Goal: Transaction & Acquisition: Book appointment/travel/reservation

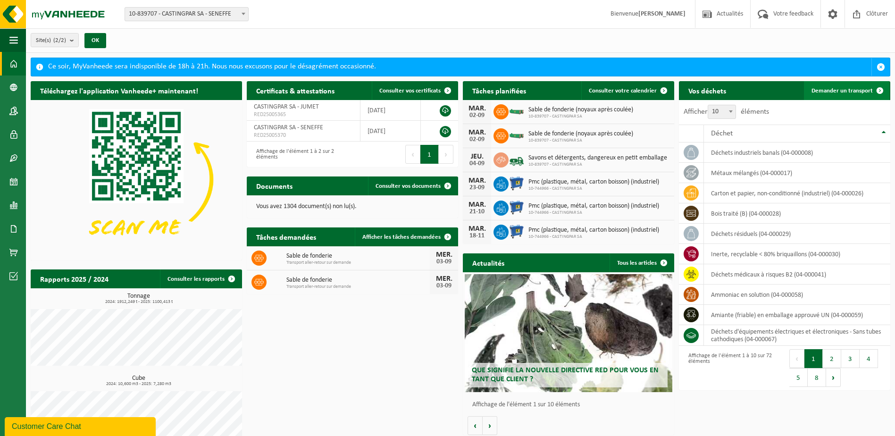
click at [848, 90] on span "Demander un transport" at bounding box center [841, 91] width 61 height 6
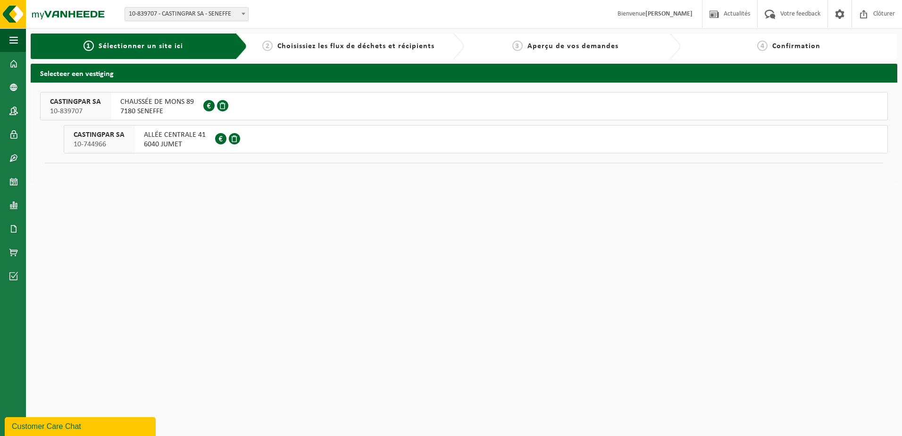
click at [319, 143] on button "CASTINGPAR SA 10-744966 ALLÉE CENTRALE 41 6040 JUMET 0428.252.723" at bounding box center [476, 139] width 824 height 28
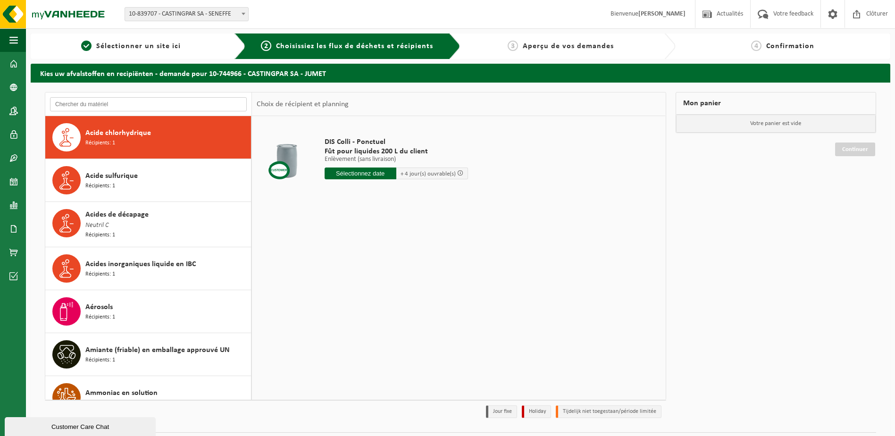
click at [80, 99] on input "text" at bounding box center [148, 104] width 197 height 14
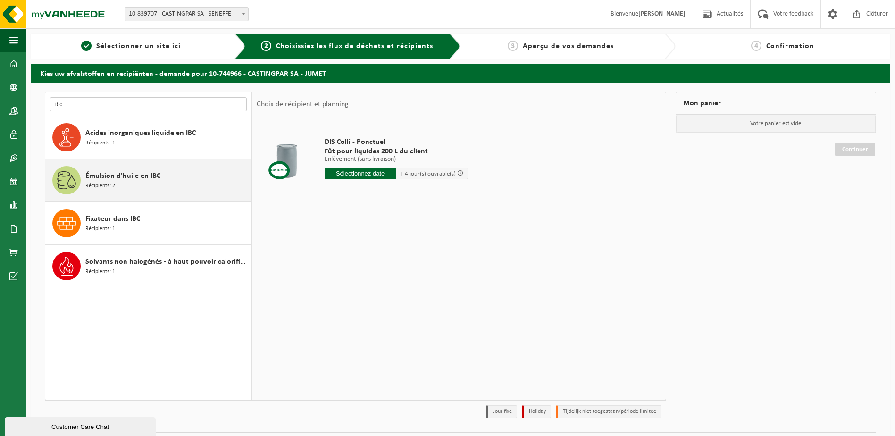
type input "ibc"
click at [202, 182] on div "Émulsion d'huile en IBC Récipients: 2" at bounding box center [166, 180] width 163 height 28
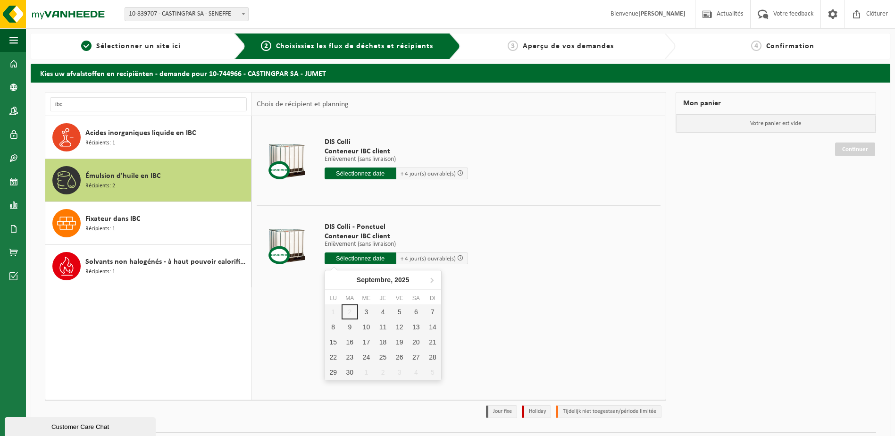
click at [378, 262] on input "text" at bounding box center [360, 258] width 72 height 12
click at [391, 196] on td "DIS Colli Conteneur IBC client Enlèvement (sans livraison) Enlèvement (sans liv…" at bounding box center [488, 161] width 343 height 80
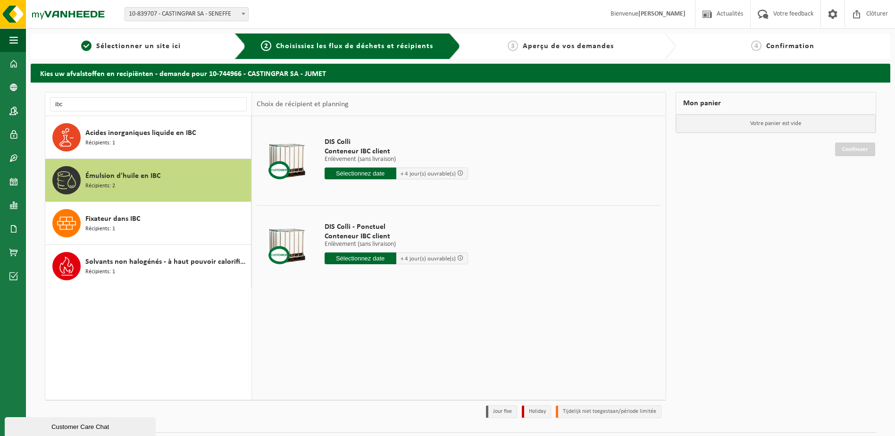
click at [382, 176] on input "text" at bounding box center [360, 173] width 72 height 12
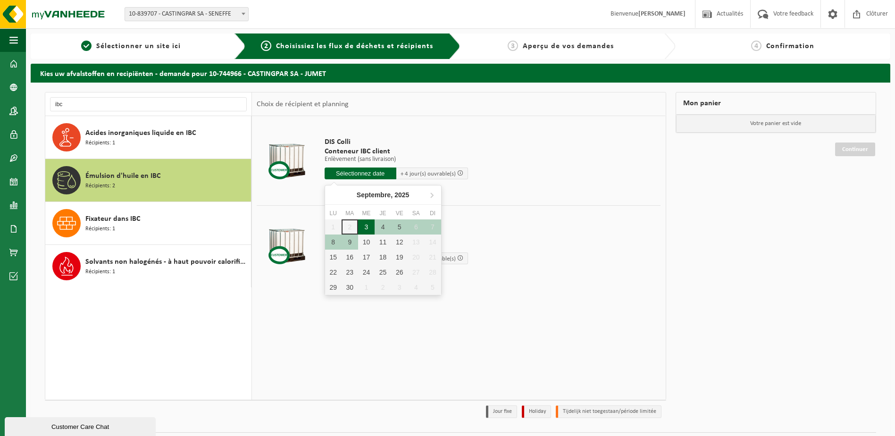
click at [365, 225] on div "3" at bounding box center [366, 226] width 17 height 15
type input "à partir de 2025-09-03"
type input "2025-09-03"
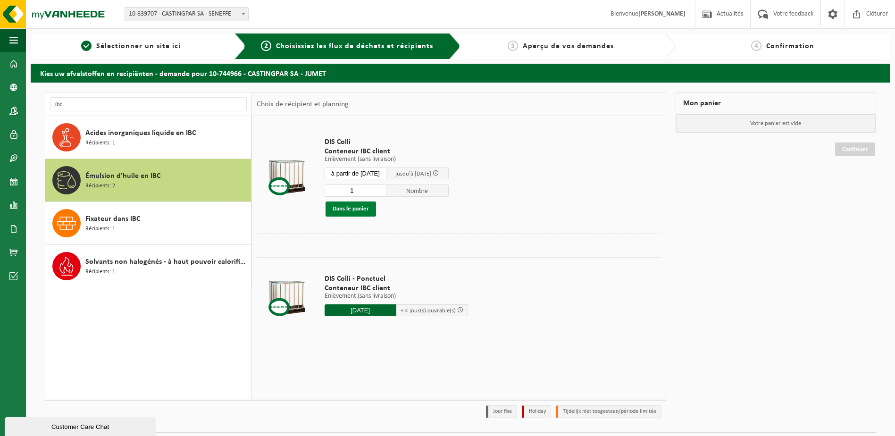
click at [358, 214] on button "Dans le panier" at bounding box center [350, 208] width 50 height 15
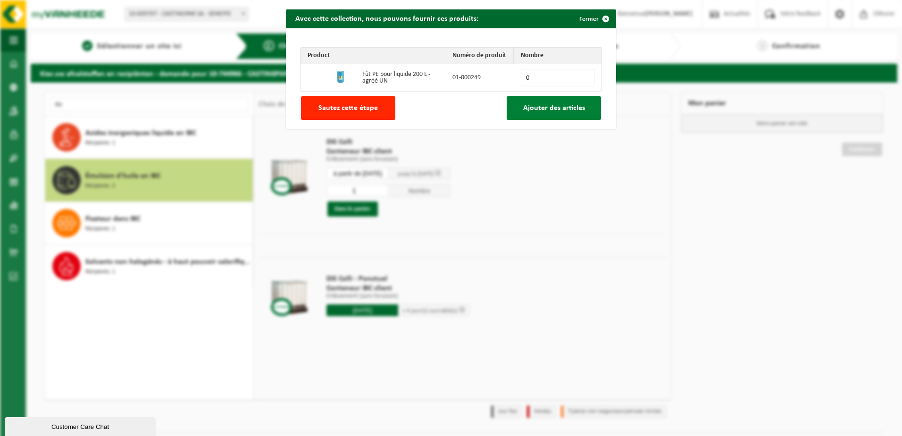
click at [538, 114] on button "Ajouter des articles" at bounding box center [554, 108] width 94 height 24
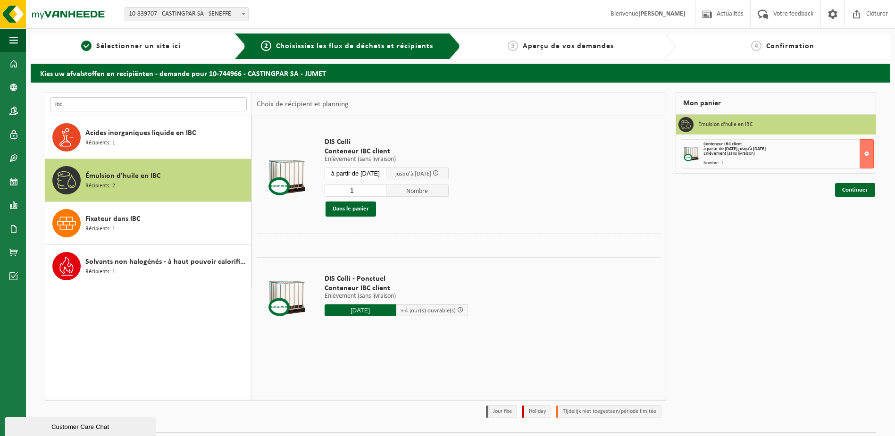
click at [83, 100] on input "ibc" at bounding box center [148, 104] width 197 height 14
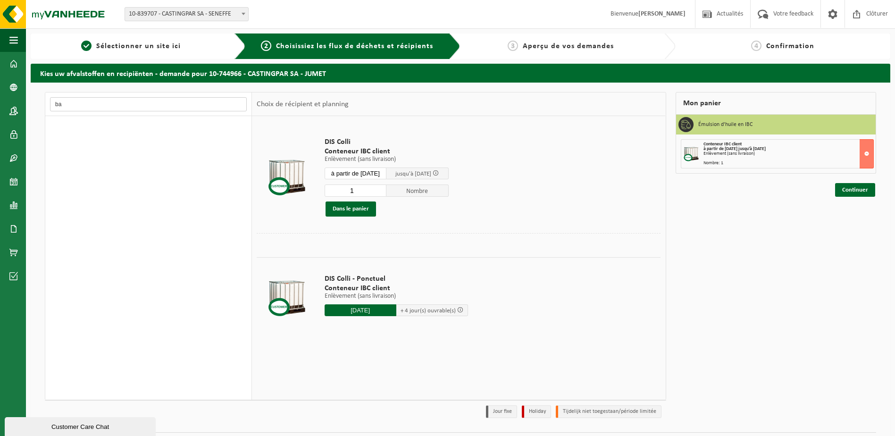
type input "b"
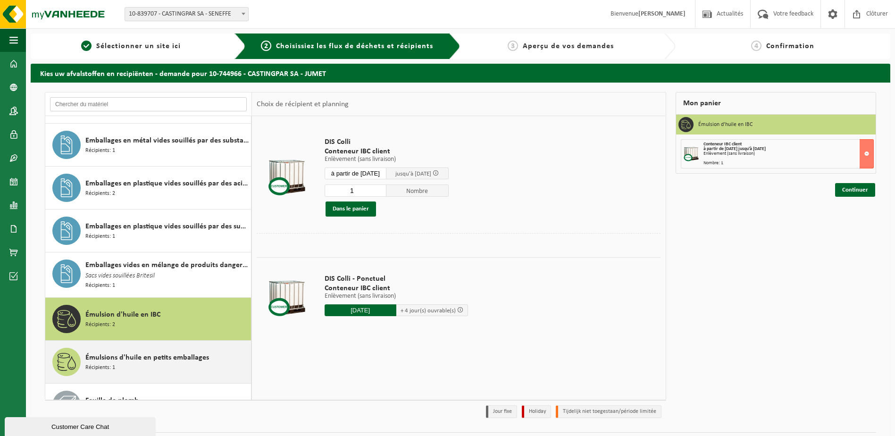
scroll to position [849, 0]
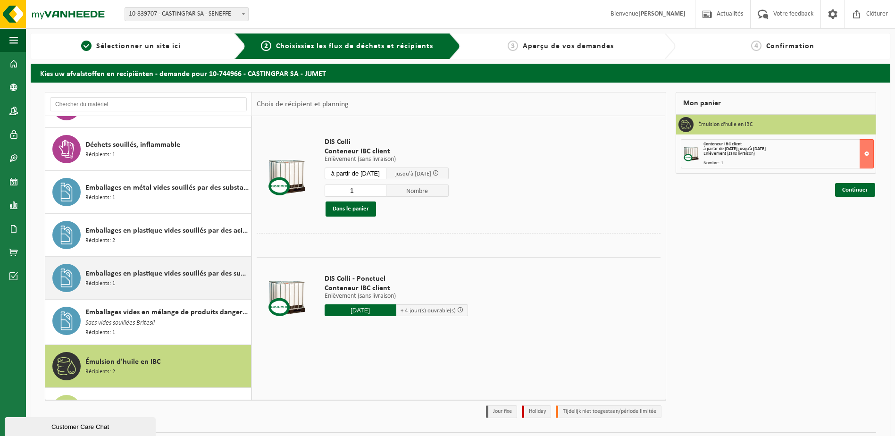
click at [200, 275] on span "Emballages en plastique vides souillés par des substances dangereuses" at bounding box center [166, 273] width 163 height 11
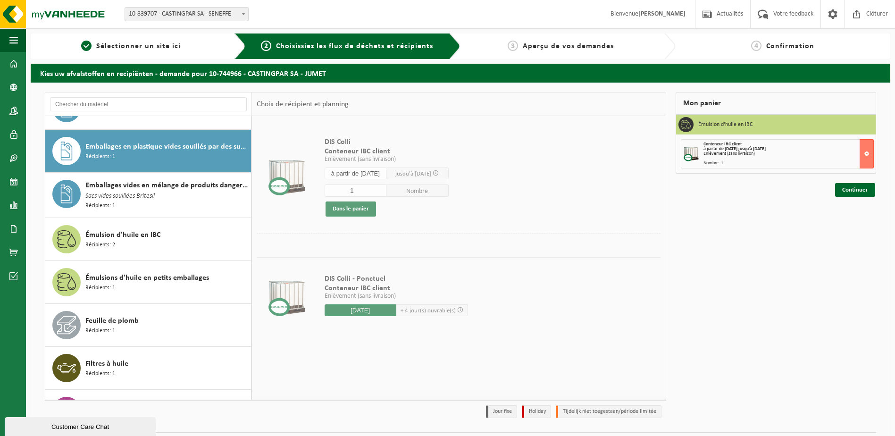
scroll to position [988, 0]
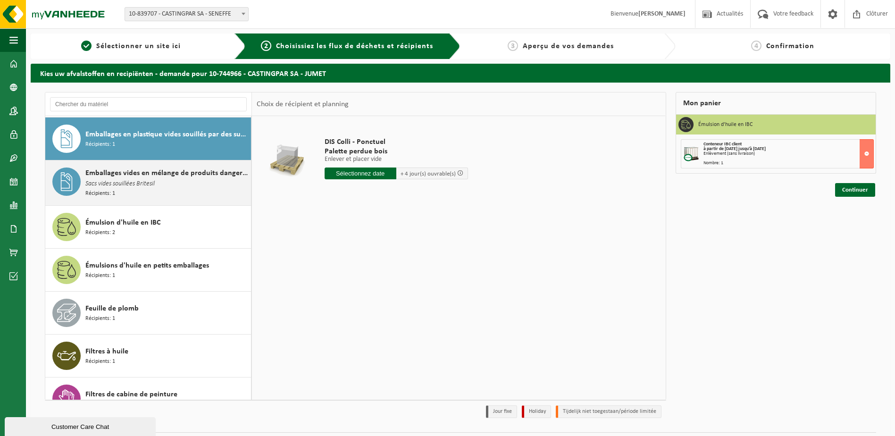
click at [150, 183] on span "Sacs vides souillées Britesil" at bounding box center [119, 184] width 69 height 10
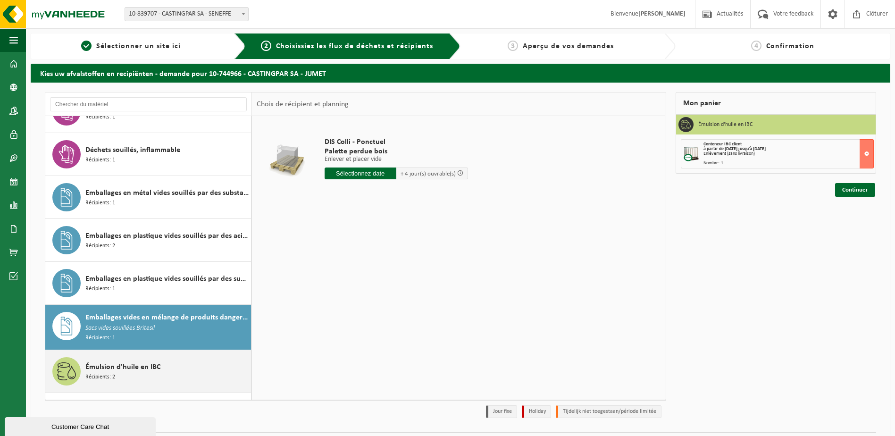
scroll to position [842, 0]
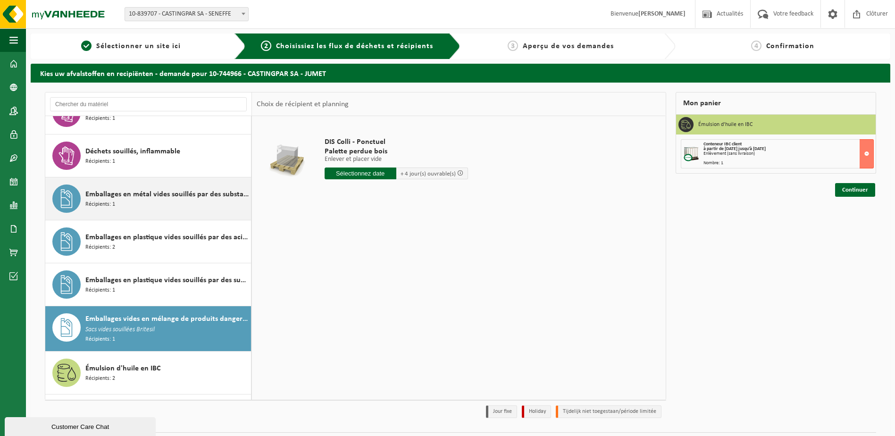
click at [152, 191] on span "Emballages en métal vides souillés par des substances dangereuses" at bounding box center [166, 194] width 163 height 11
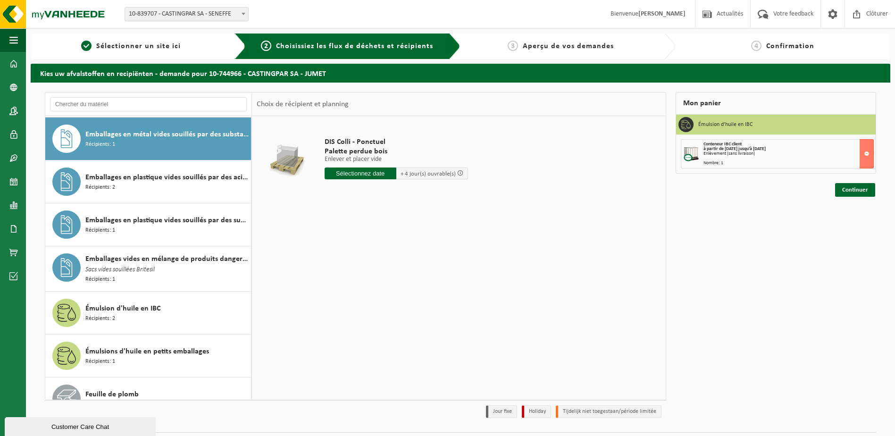
click at [152, 191] on div "Emballages en plastique vides souillés par des acides Récipients: 2" at bounding box center [166, 181] width 163 height 28
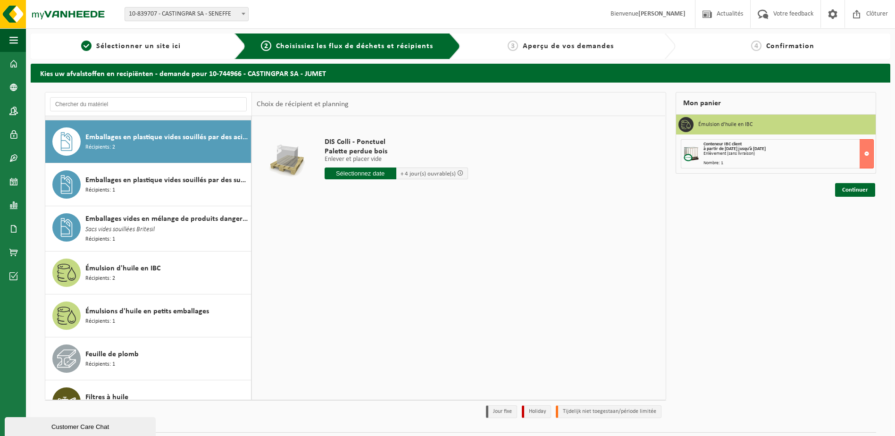
scroll to position [945, 0]
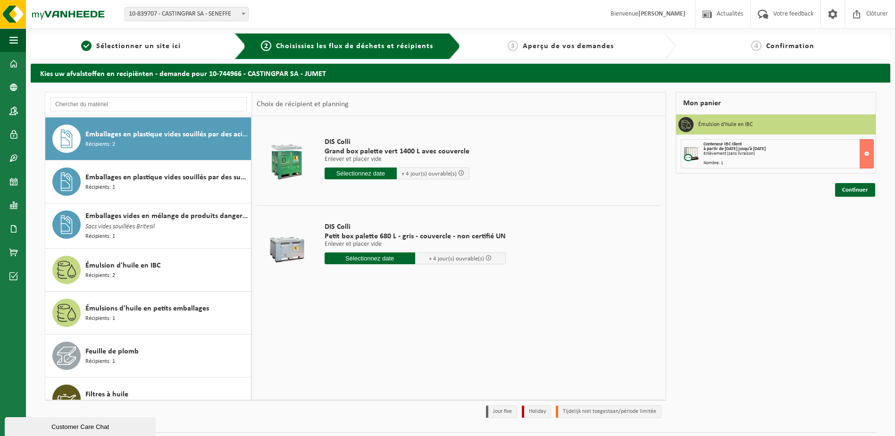
click at [357, 171] on input "text" at bounding box center [360, 173] width 73 height 12
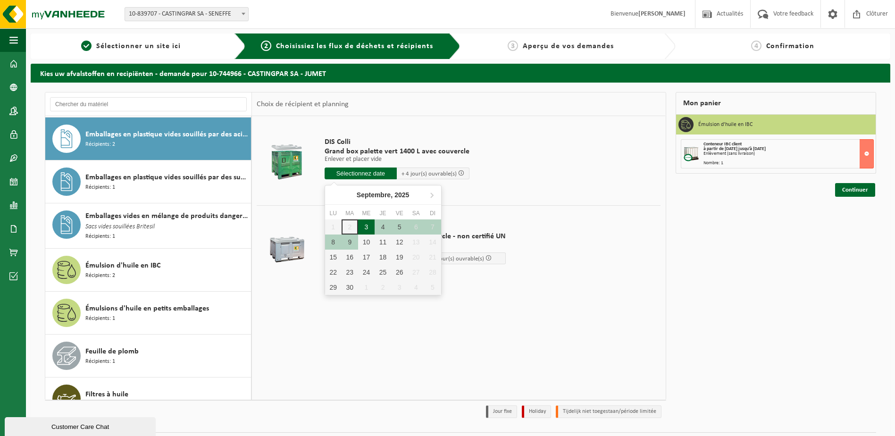
click at [367, 227] on div "3" at bounding box center [366, 226] width 17 height 15
type input "à partir de 2025-09-03"
type input "2025-09-03"
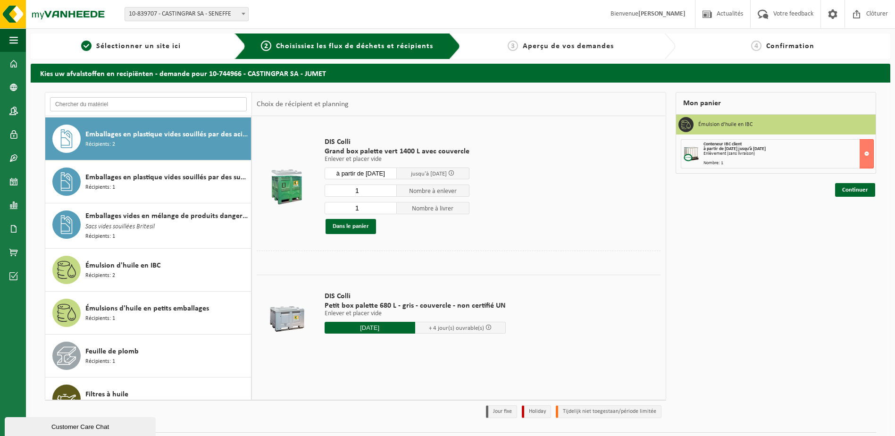
click at [141, 103] on input "text" at bounding box center [148, 104] width 197 height 14
type input "e"
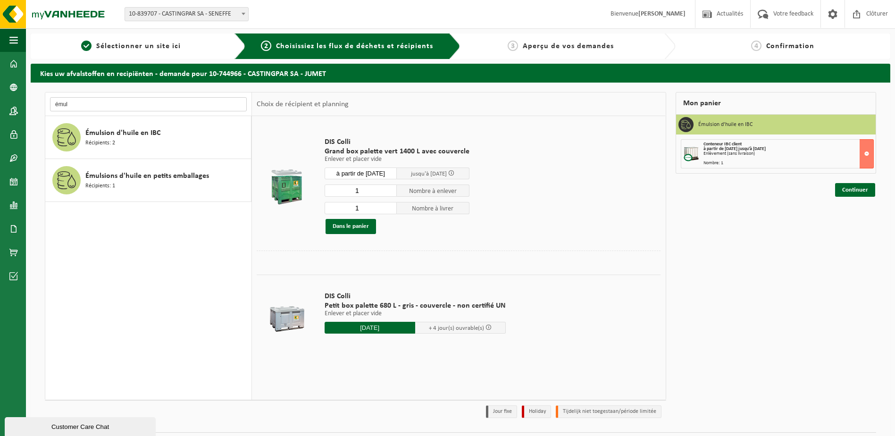
scroll to position [0, 0]
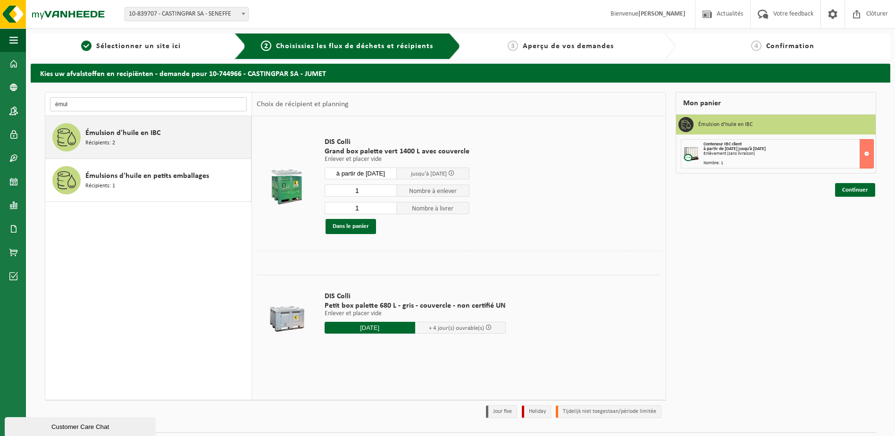
type input "émul"
click at [169, 127] on div "Émulsion d'huile en IBC Récipients: 2" at bounding box center [166, 137] width 163 height 28
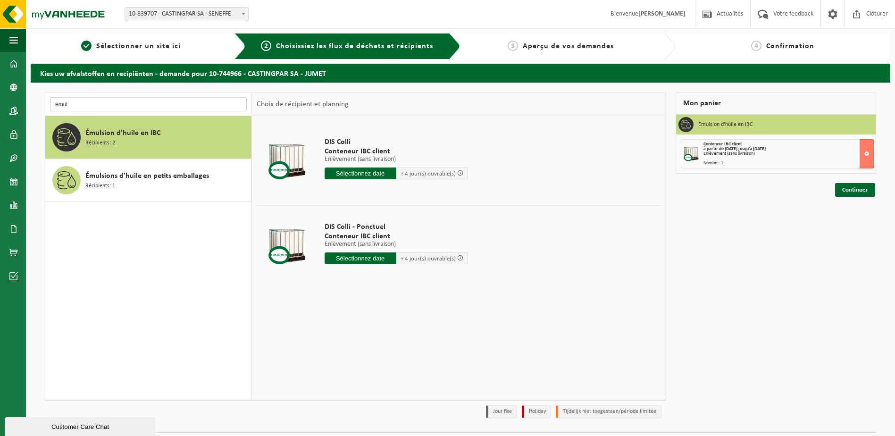
click at [117, 102] on input "émul" at bounding box center [148, 104] width 197 height 14
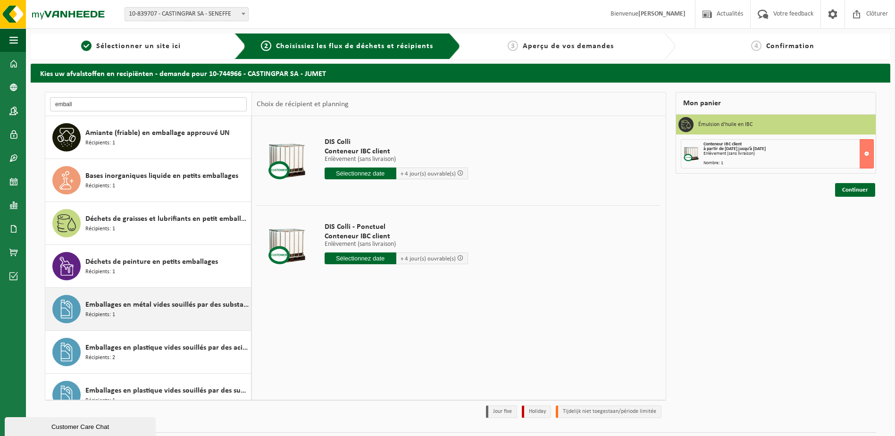
type input "emball"
click at [169, 303] on span "Emballages en métal vides souillés par des substances dangereuses" at bounding box center [166, 304] width 163 height 11
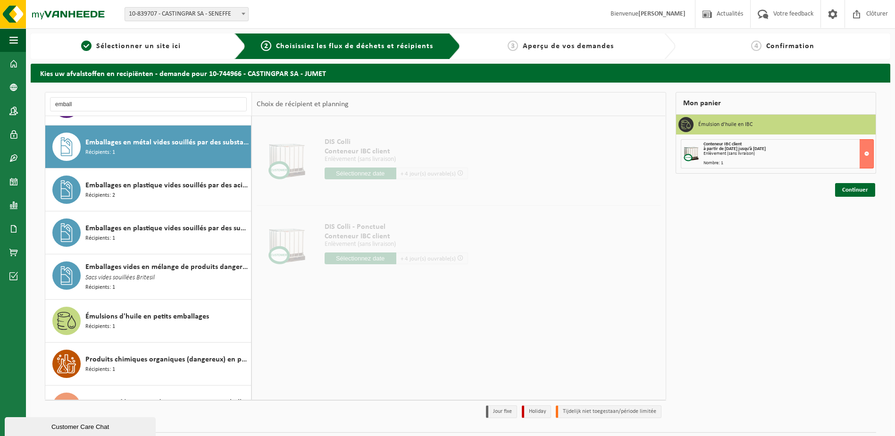
scroll to position [172, 0]
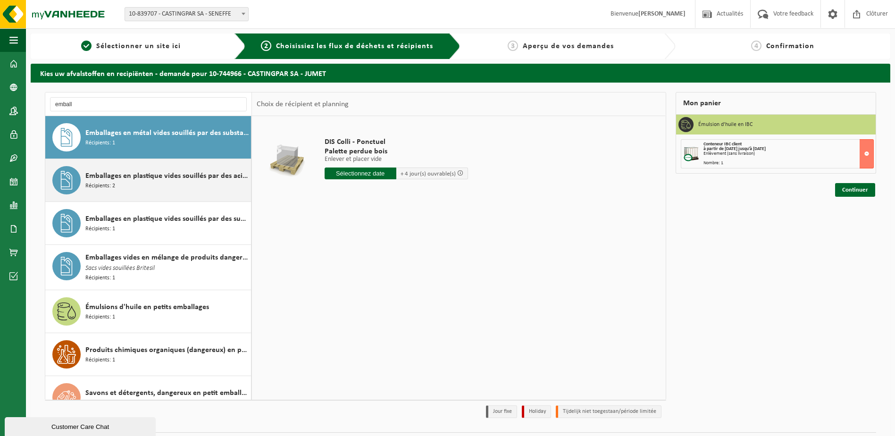
click at [139, 178] on span "Emballages en plastique vides souillés par des acides" at bounding box center [166, 175] width 163 height 11
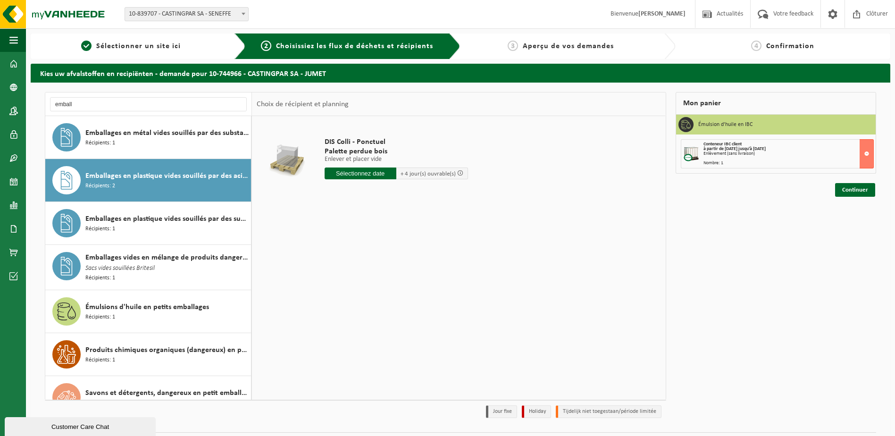
scroll to position [190, 0]
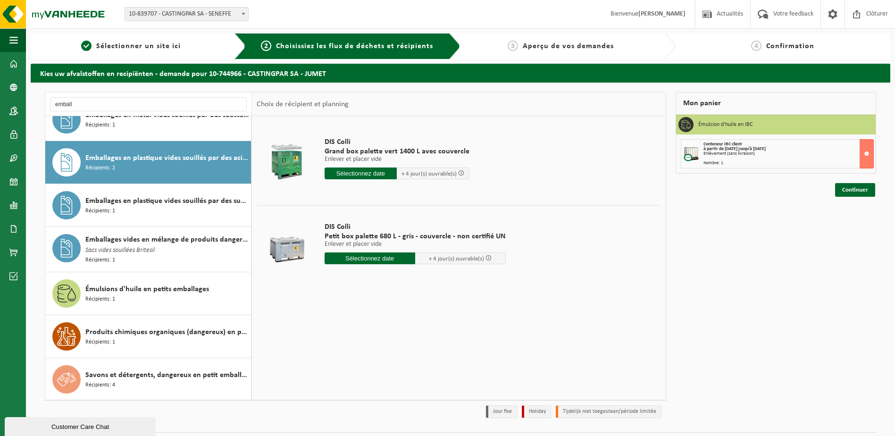
click at [366, 173] on input "text" at bounding box center [360, 173] width 73 height 12
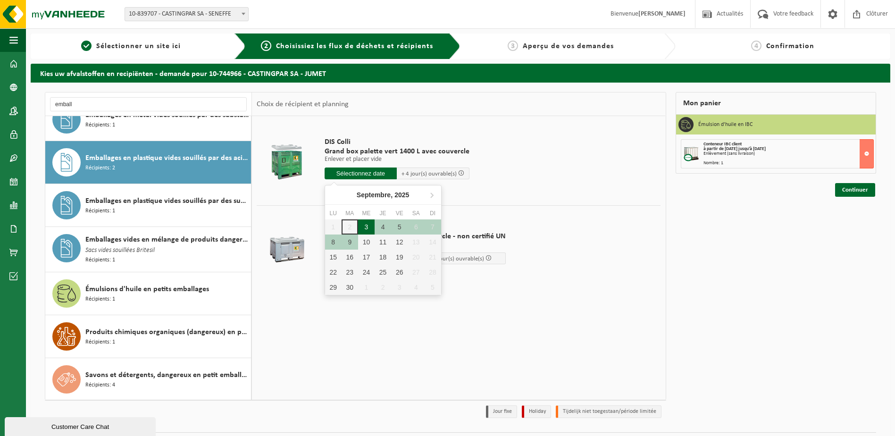
click at [364, 224] on div "3" at bounding box center [366, 226] width 17 height 15
type input "à partir de 2025-09-03"
type input "2025-09-03"
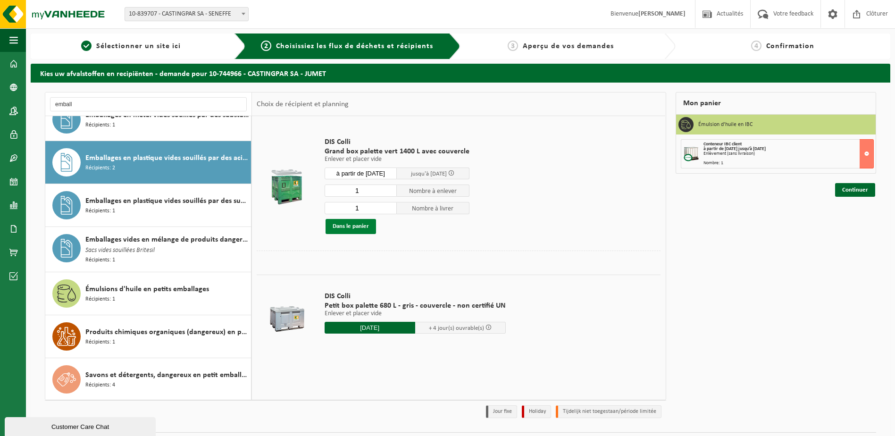
click at [362, 228] on button "Dans le panier" at bounding box center [350, 226] width 50 height 15
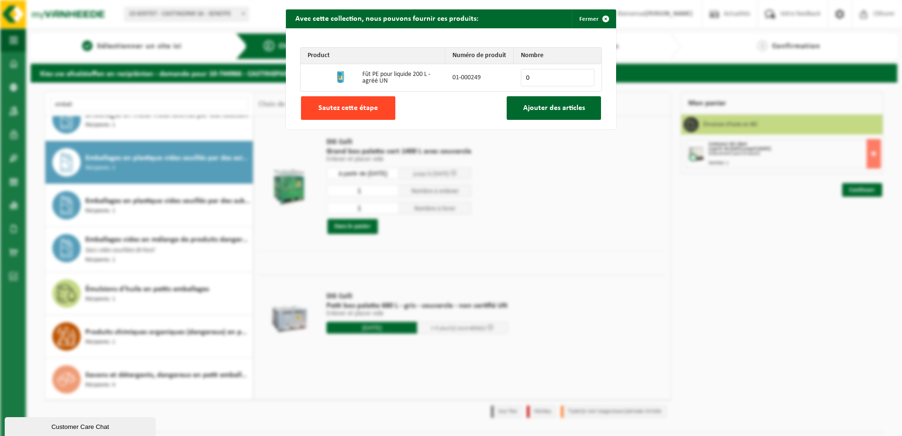
click at [349, 113] on button "Sautez cette étape" at bounding box center [348, 108] width 94 height 24
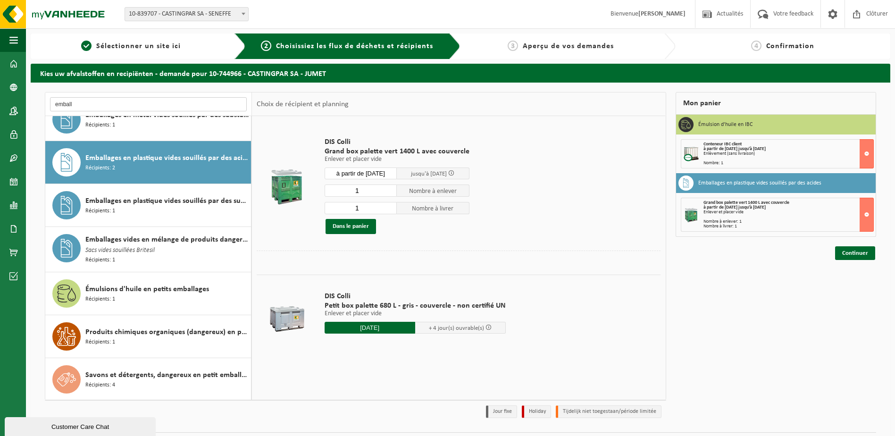
click at [133, 109] on input "emball" at bounding box center [148, 104] width 197 height 14
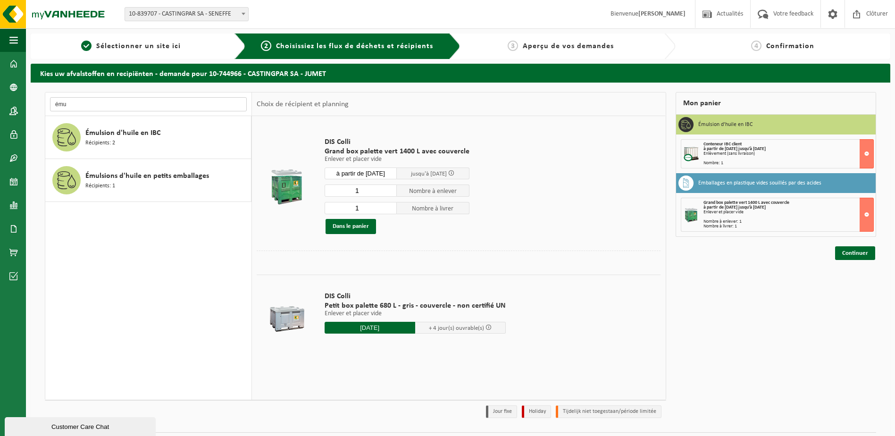
scroll to position [0, 0]
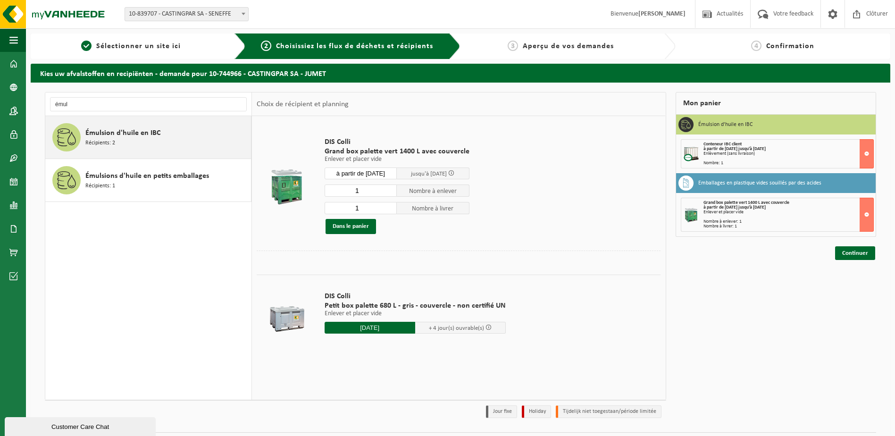
click at [191, 143] on div "Émulsion d'huile en IBC Récipients: 2" at bounding box center [166, 137] width 163 height 28
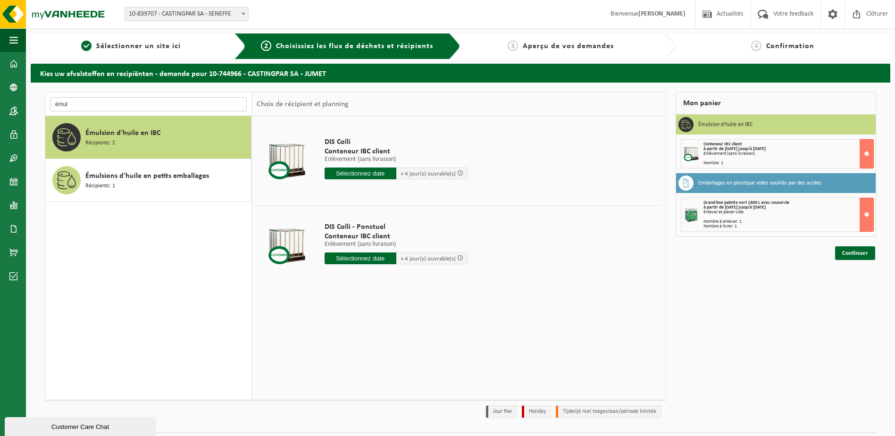
click at [58, 103] on input "émul" at bounding box center [148, 104] width 197 height 14
type input "s"
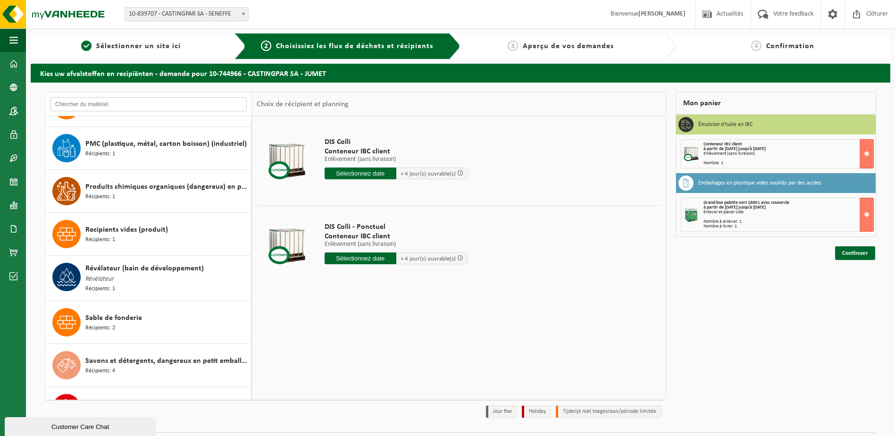
scroll to position [1604, 0]
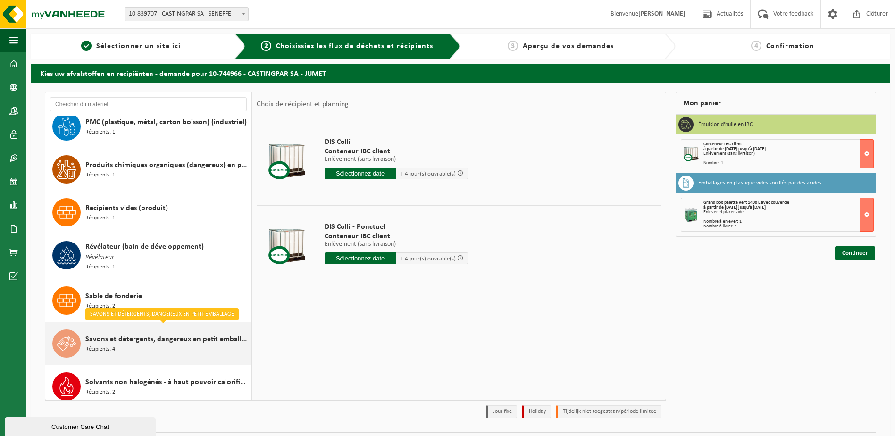
click at [174, 341] on div "Savons et détergents, dangereux en petit emballage Récipients: 4" at bounding box center [166, 343] width 163 height 28
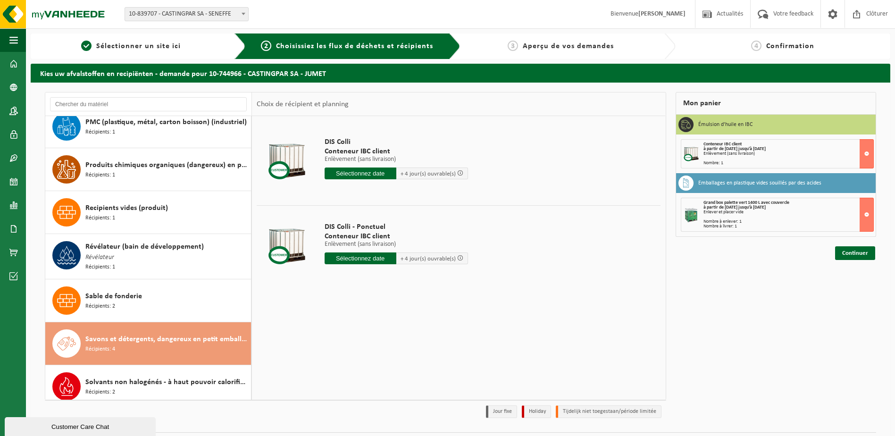
scroll to position [1650, 0]
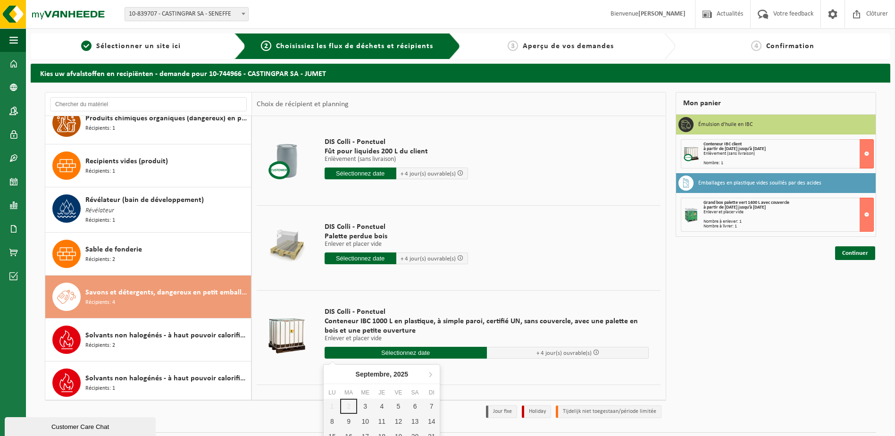
click at [410, 357] on input "text" at bounding box center [405, 353] width 162 height 12
click at [369, 409] on div "3" at bounding box center [365, 406] width 17 height 15
type input "à partir de 2025-09-03"
type input "2025-09-03"
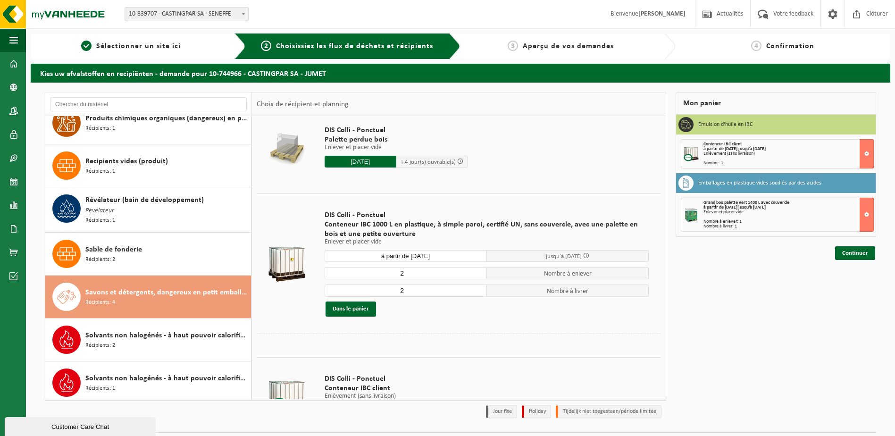
scroll to position [144, 0]
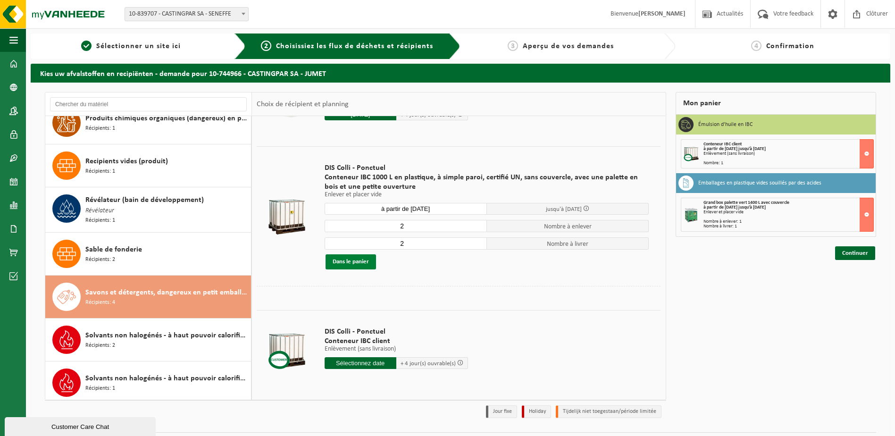
click at [346, 262] on button "Dans le panier" at bounding box center [350, 261] width 50 height 15
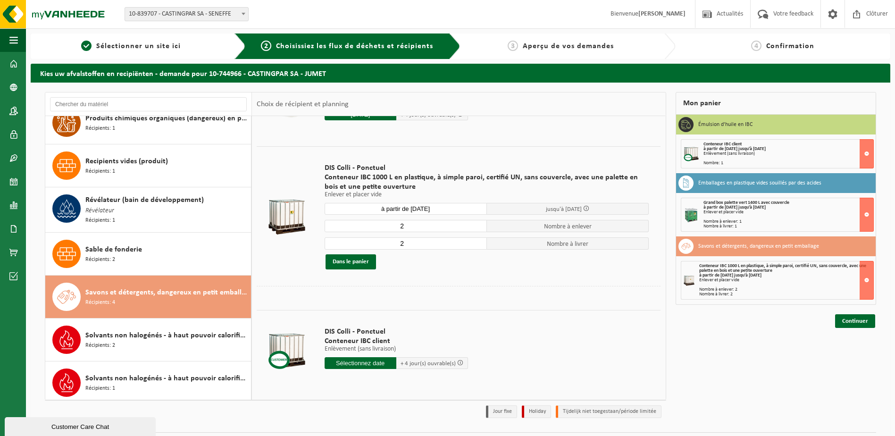
scroll to position [25, 0]
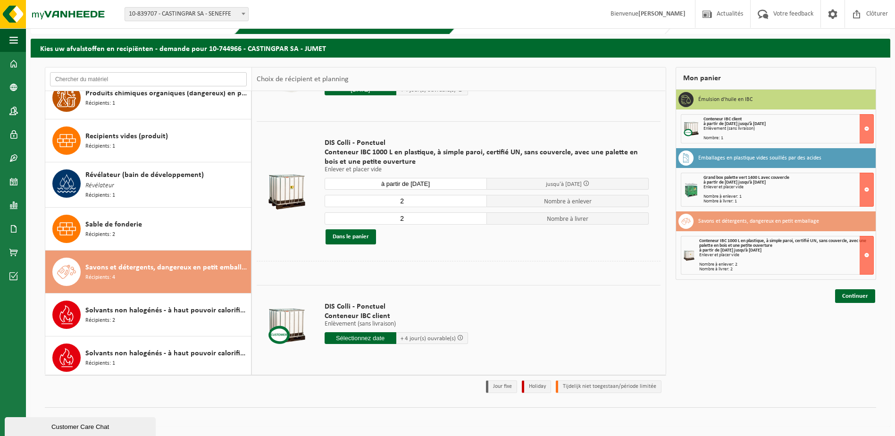
click at [100, 77] on input "text" at bounding box center [148, 79] width 197 height 14
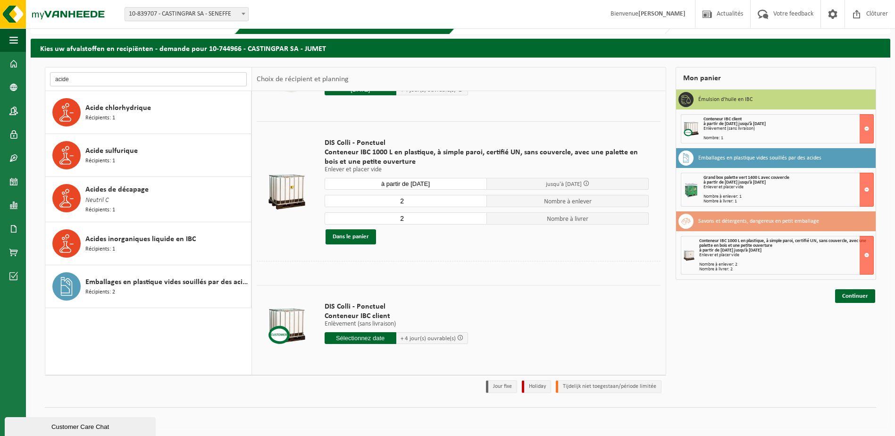
scroll to position [0, 0]
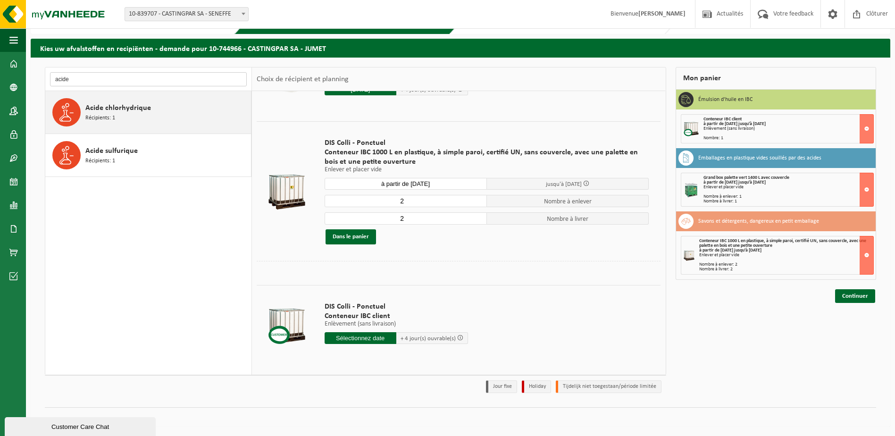
type input "acide"
click at [151, 109] on div "Acide chlorhydrique Récipients: 1" at bounding box center [166, 112] width 163 height 28
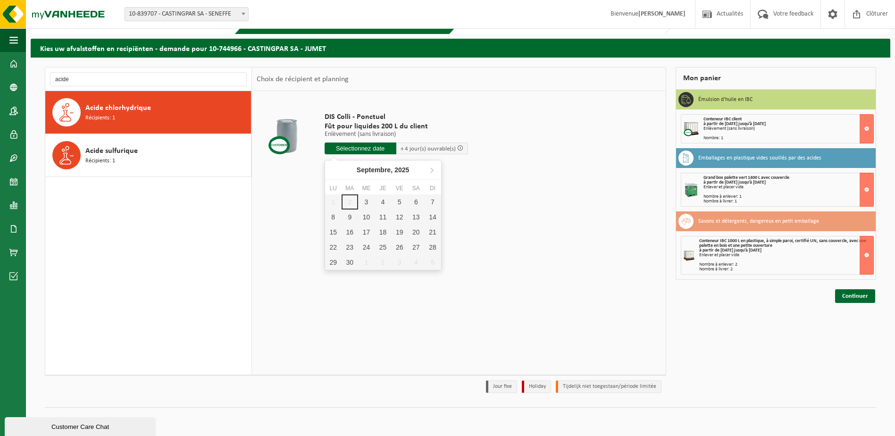
click at [393, 151] on input "text" at bounding box center [360, 148] width 72 height 12
click at [366, 204] on div "3" at bounding box center [366, 201] width 17 height 15
type input "à partir de 2025-09-03"
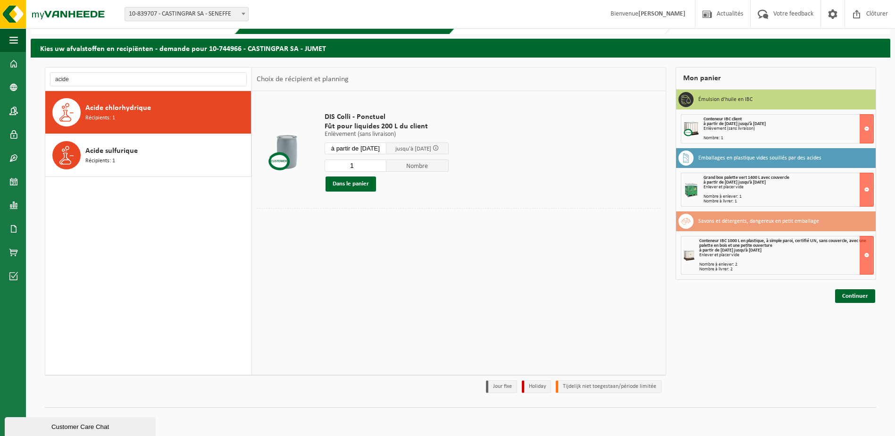
click at [369, 165] on input "1" at bounding box center [355, 165] width 62 height 12
click at [386, 162] on input "2" at bounding box center [355, 165] width 62 height 12
click at [386, 162] on input "3" at bounding box center [355, 165] width 62 height 12
type input "4"
click at [386, 162] on input "4" at bounding box center [355, 165] width 62 height 12
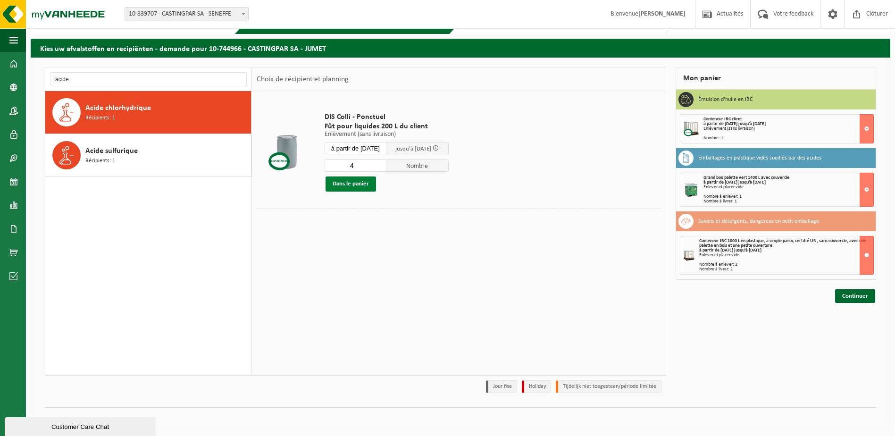
click at [353, 188] on button "Dans le panier" at bounding box center [350, 183] width 50 height 15
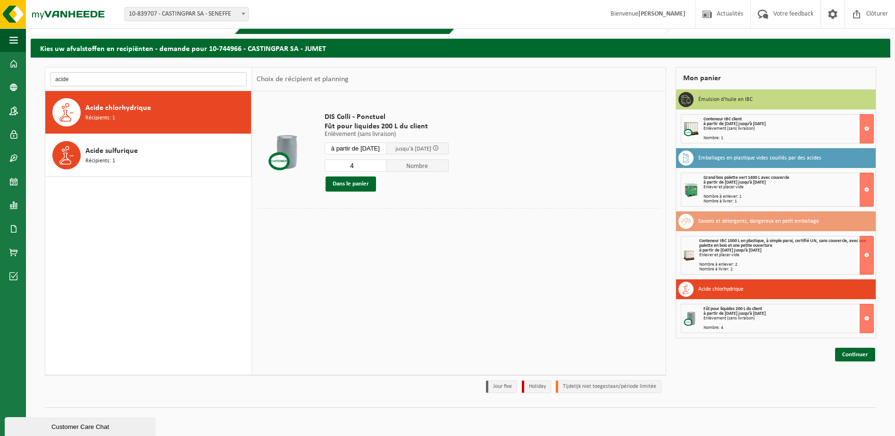
click at [98, 84] on input "acide" at bounding box center [148, 79] width 197 height 14
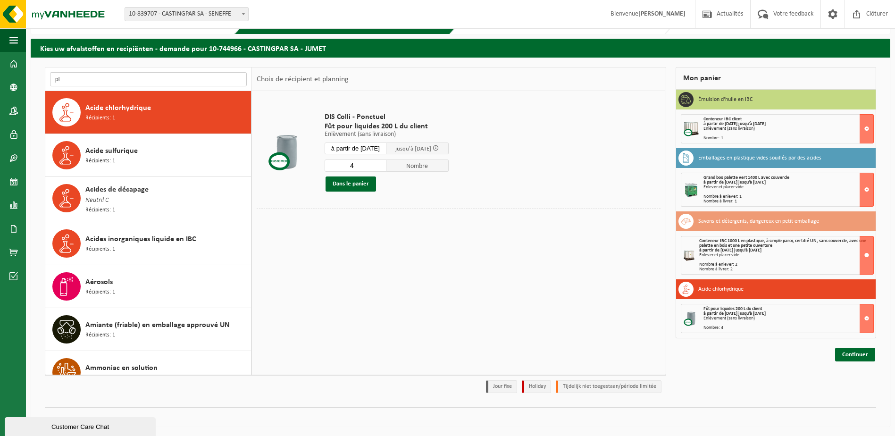
type input "p"
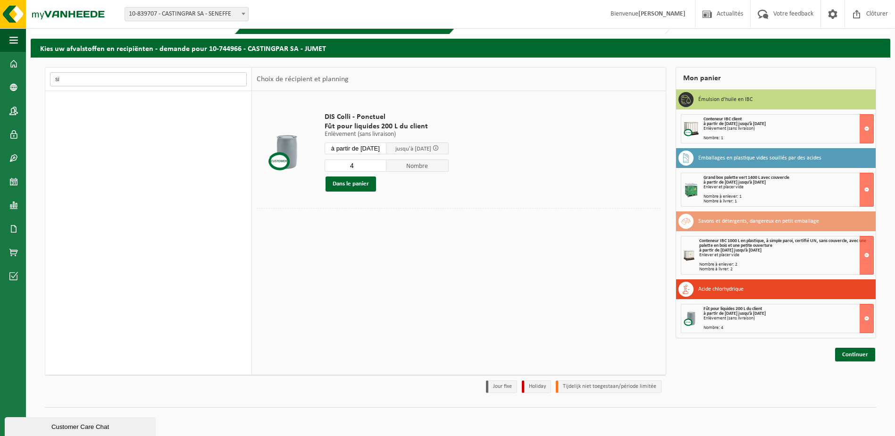
type input "s"
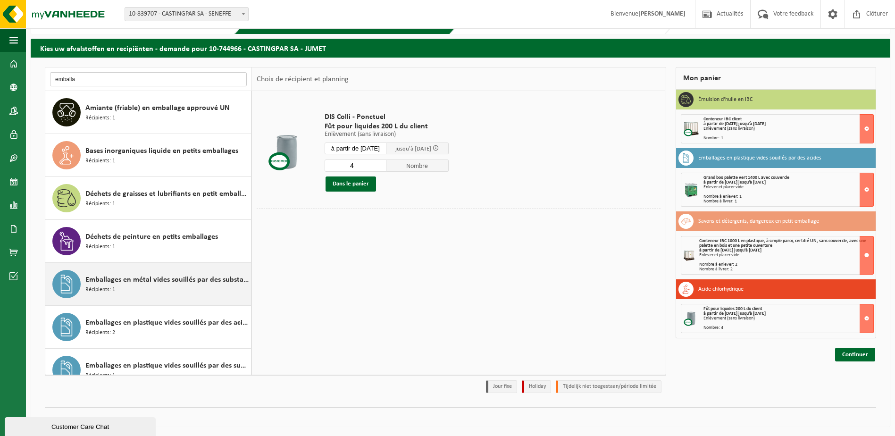
type input "emballa"
click at [191, 278] on span "Emballages en métal vides souillés par des substances dangereuses" at bounding box center [166, 279] width 163 height 11
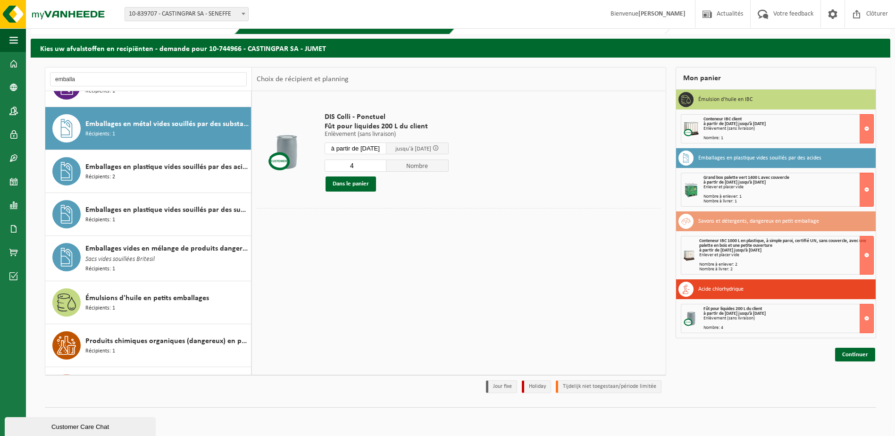
scroll to position [172, 0]
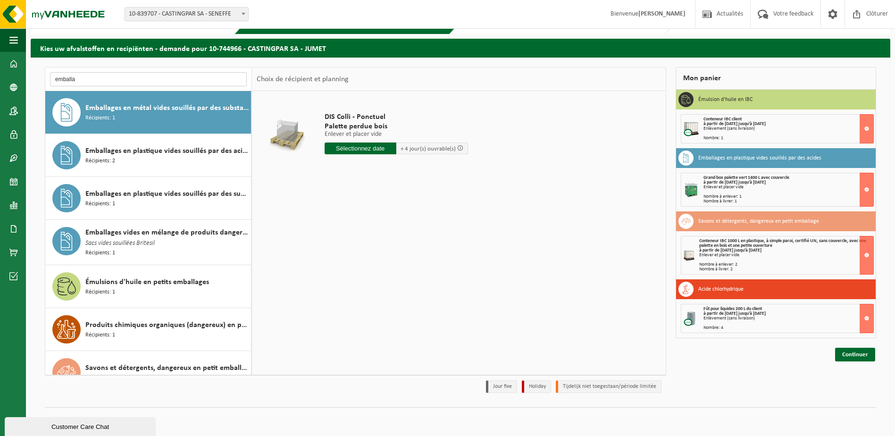
click at [117, 81] on input "emballa" at bounding box center [148, 79] width 197 height 14
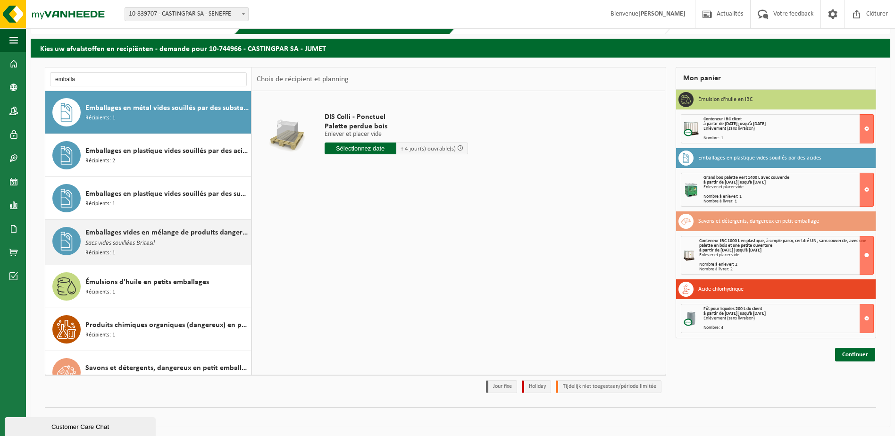
click at [191, 249] on div "Emballages vides en mélange de produits dangereux Sacs vides souillées Britesil…" at bounding box center [166, 242] width 163 height 31
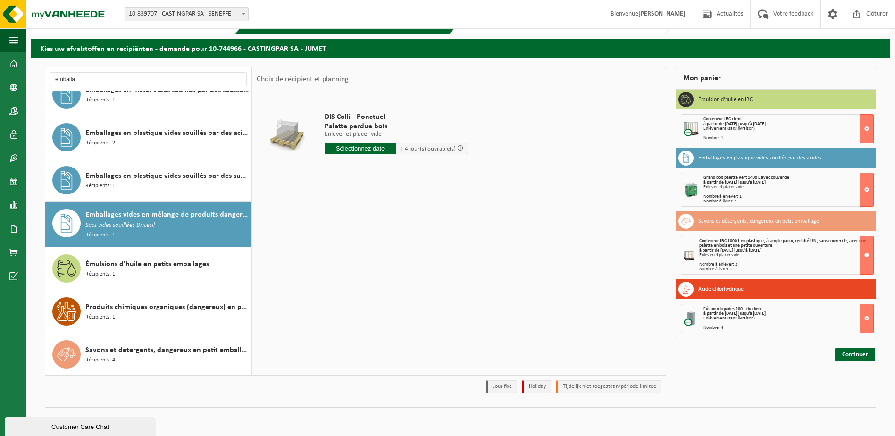
click at [380, 151] on input "text" at bounding box center [360, 148] width 72 height 12
click at [373, 148] on input "text" at bounding box center [360, 148] width 72 height 12
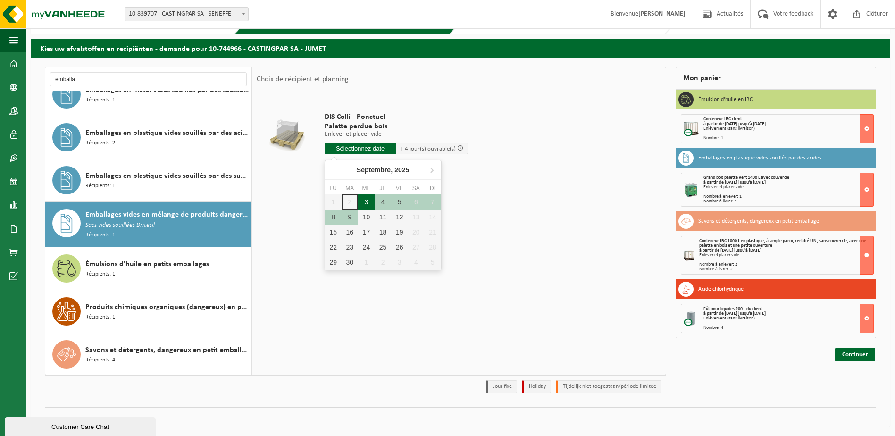
click at [369, 200] on div "3" at bounding box center [366, 201] width 17 height 15
type input "à partir de 2025-09-03"
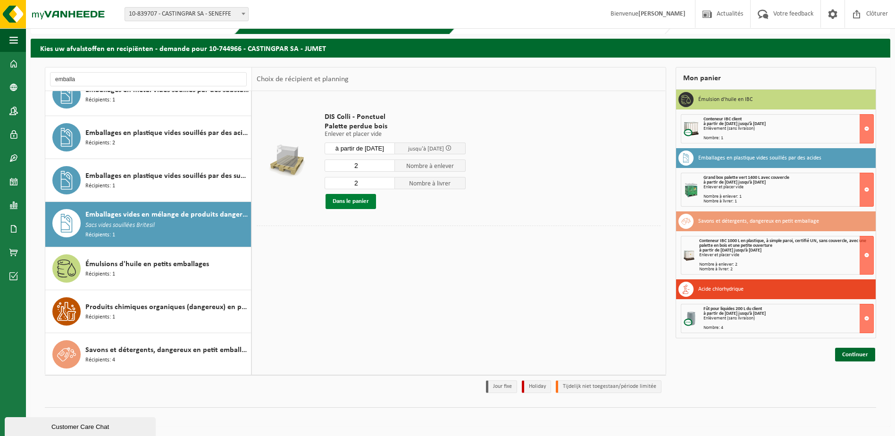
click at [354, 201] on button "Dans le panier" at bounding box center [350, 201] width 50 height 15
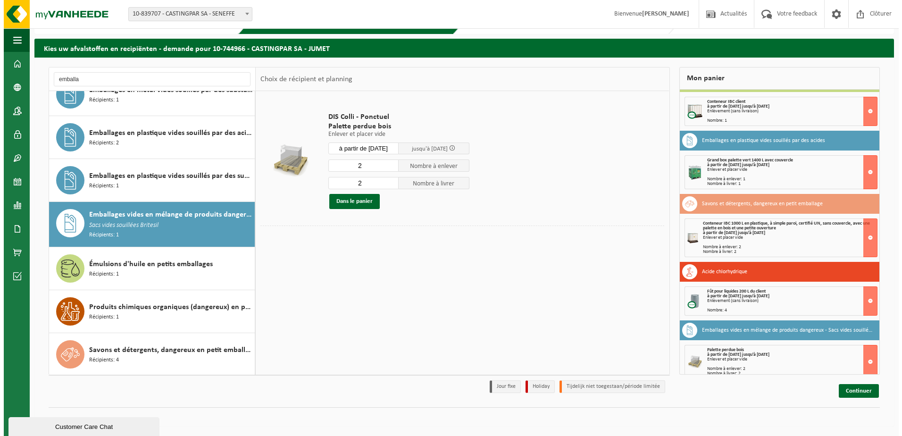
scroll to position [27, 0]
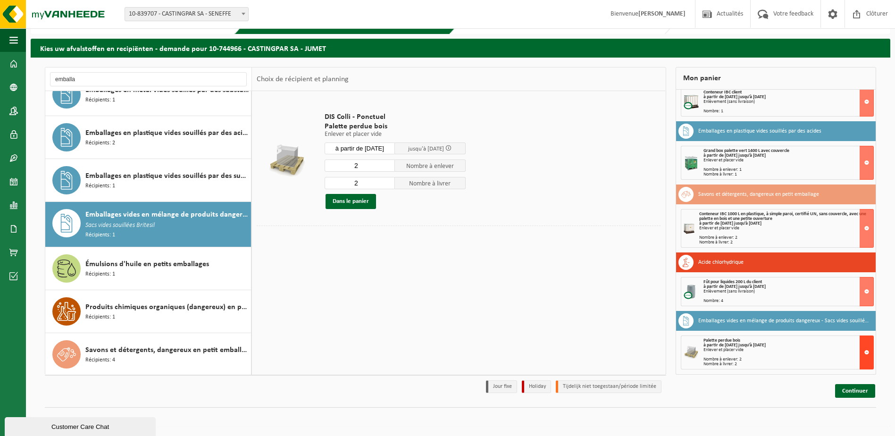
click at [862, 352] on button at bounding box center [866, 352] width 14 height 34
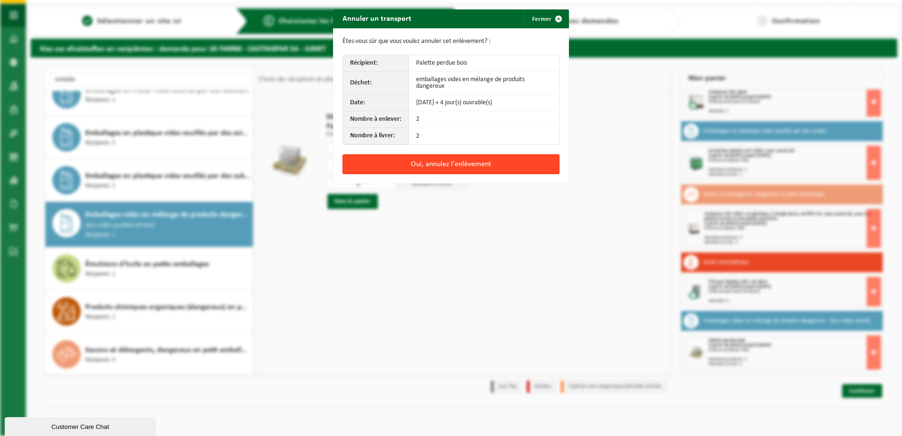
click at [444, 165] on button "Oui, annulez l'enlèvement" at bounding box center [450, 164] width 217 height 20
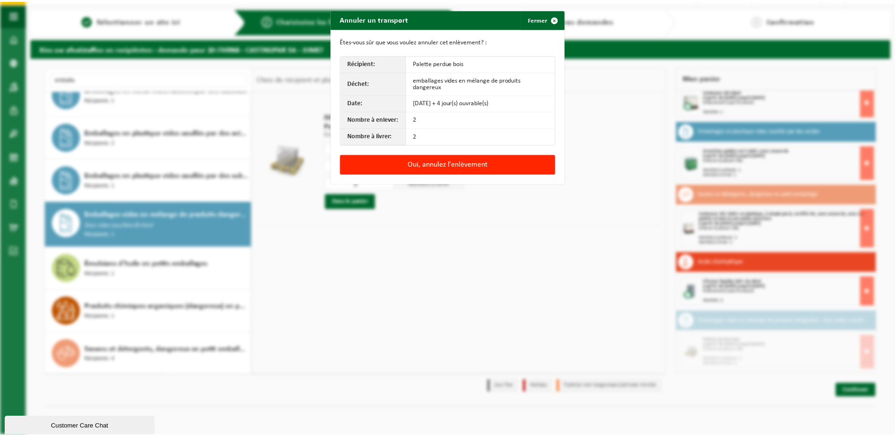
scroll to position [0, 0]
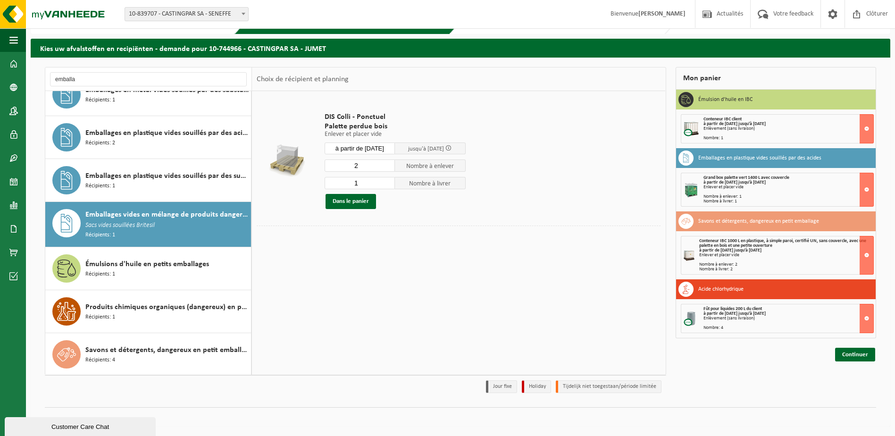
click at [388, 184] on input "1" at bounding box center [359, 183] width 71 height 12
type input "0"
click at [388, 184] on input "0" at bounding box center [359, 183] width 71 height 12
click at [365, 201] on button "Dans le panier" at bounding box center [350, 201] width 50 height 15
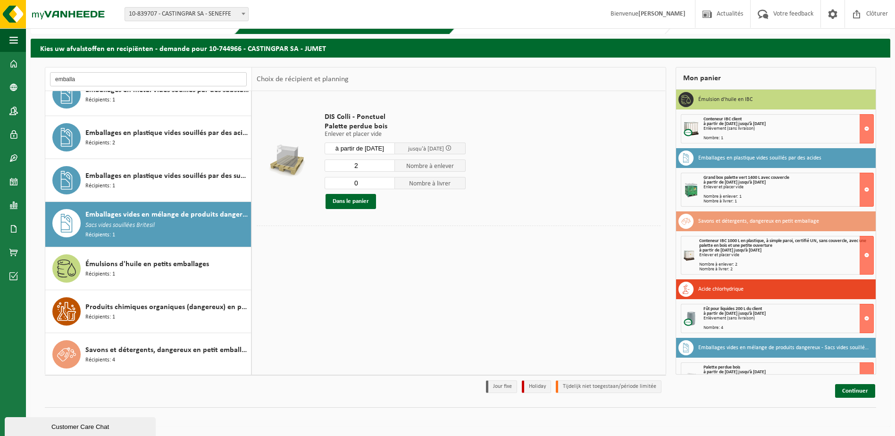
click at [148, 76] on input "emballa" at bounding box center [148, 79] width 197 height 14
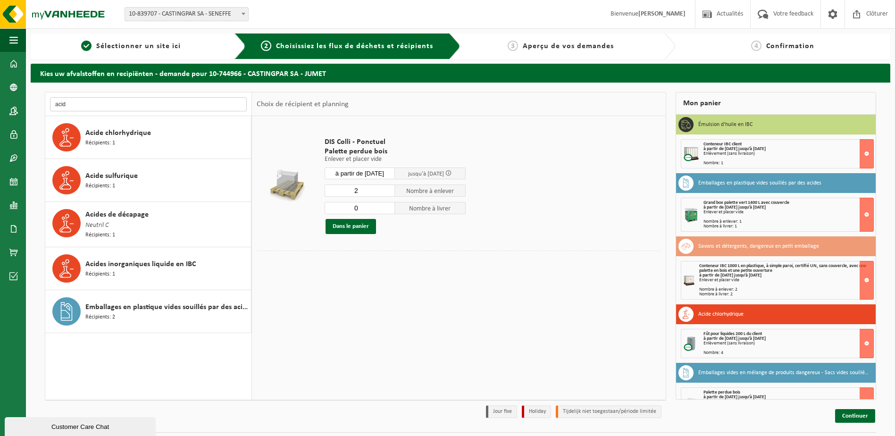
click at [69, 105] on input "acid" at bounding box center [148, 104] width 197 height 14
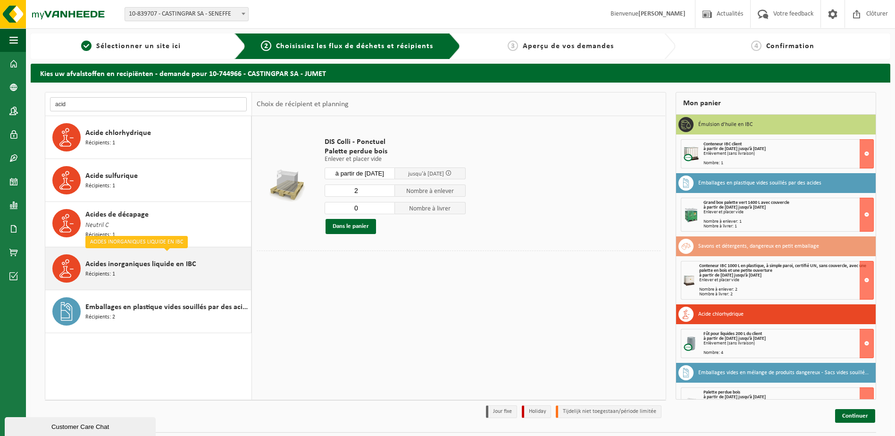
type input "acid"
click at [167, 268] on div "Acides inorganiques liquide en IBC Récipients: 1" at bounding box center [166, 268] width 163 height 28
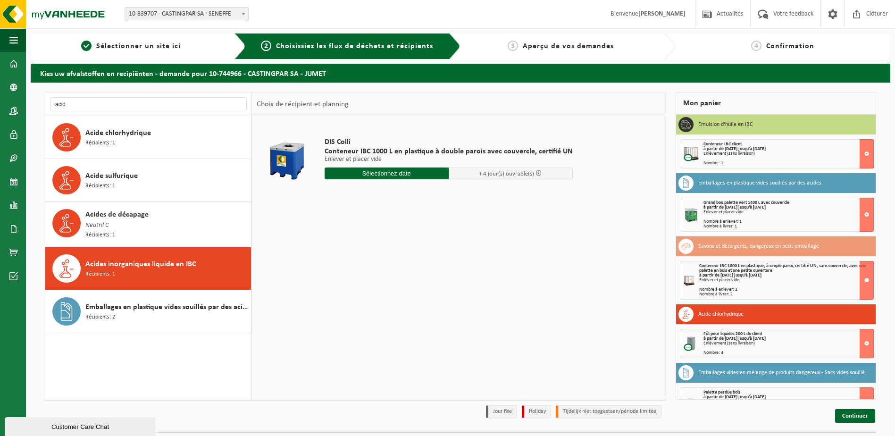
click at [405, 175] on input "text" at bounding box center [386, 173] width 124 height 12
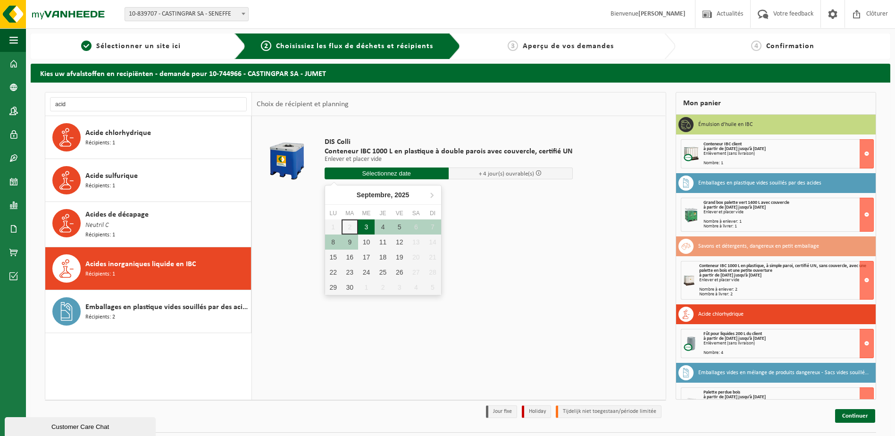
click at [368, 227] on div "3" at bounding box center [366, 226] width 17 height 15
type input "à partir de 2025-09-03"
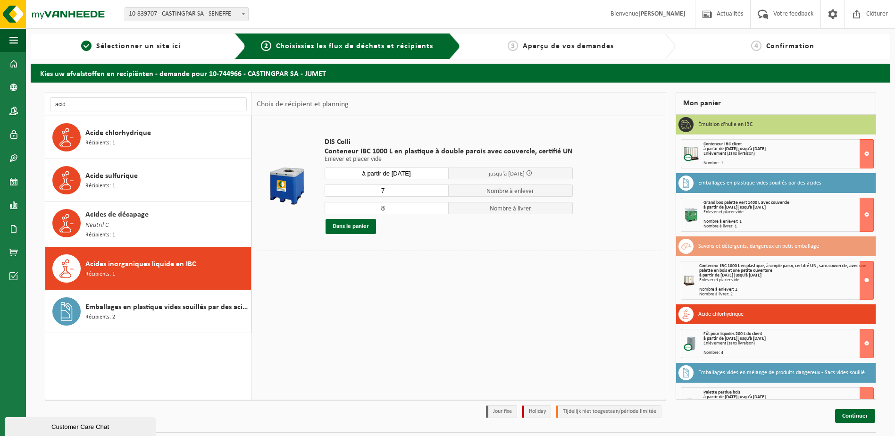
click at [438, 193] on input "7" at bounding box center [386, 190] width 124 height 12
type input "6"
click at [438, 193] on input "6" at bounding box center [386, 190] width 124 height 12
click at [436, 208] on input "7" at bounding box center [386, 208] width 124 height 12
type input "6"
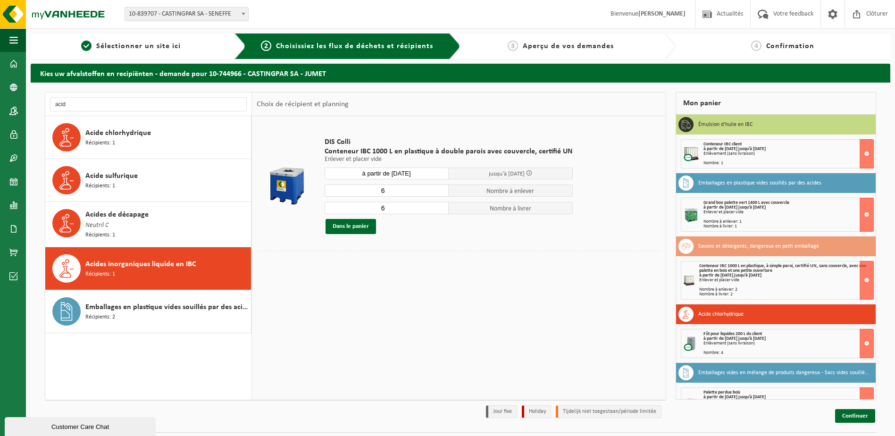
click at [436, 208] on input "6" at bounding box center [386, 208] width 124 height 12
click at [360, 227] on button "Dans le panier" at bounding box center [350, 226] width 50 height 15
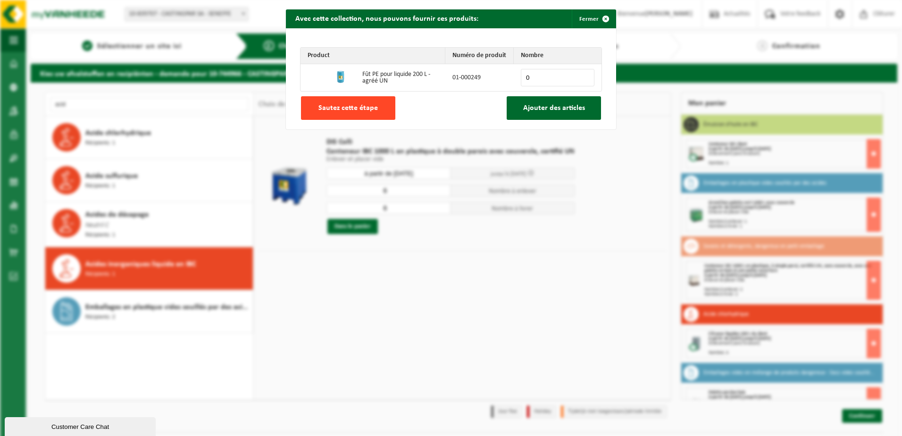
click at [354, 108] on span "Sautez cette étape" at bounding box center [347, 108] width 59 height 8
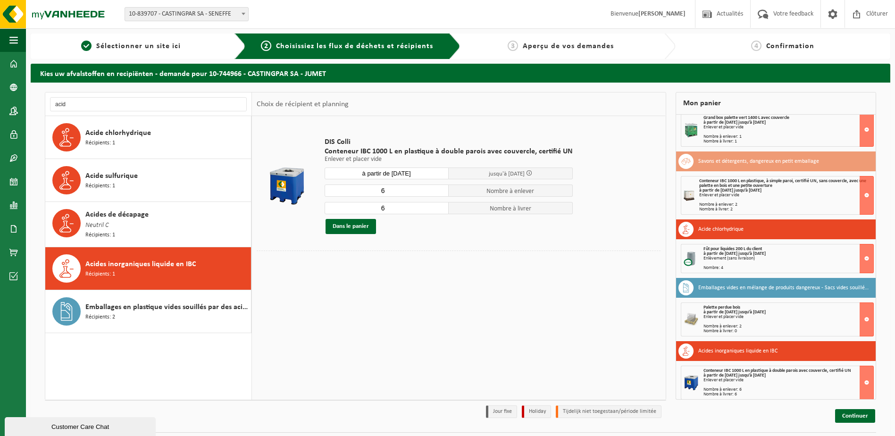
scroll to position [90, 0]
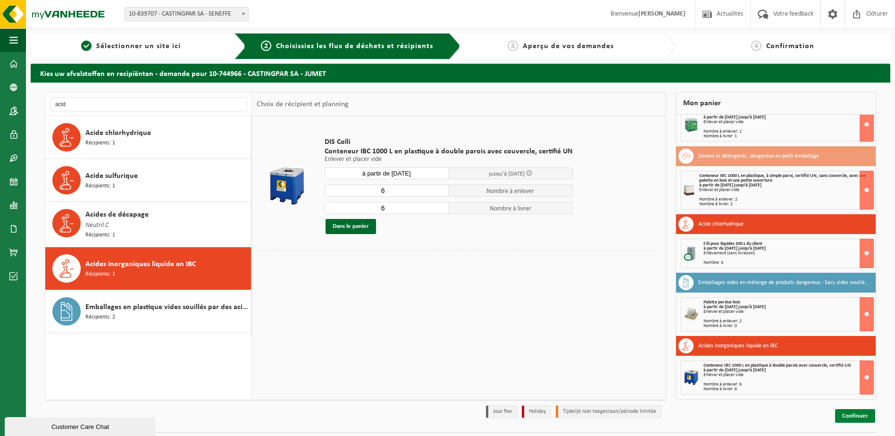
click at [865, 419] on link "Continuer" at bounding box center [855, 416] width 40 height 14
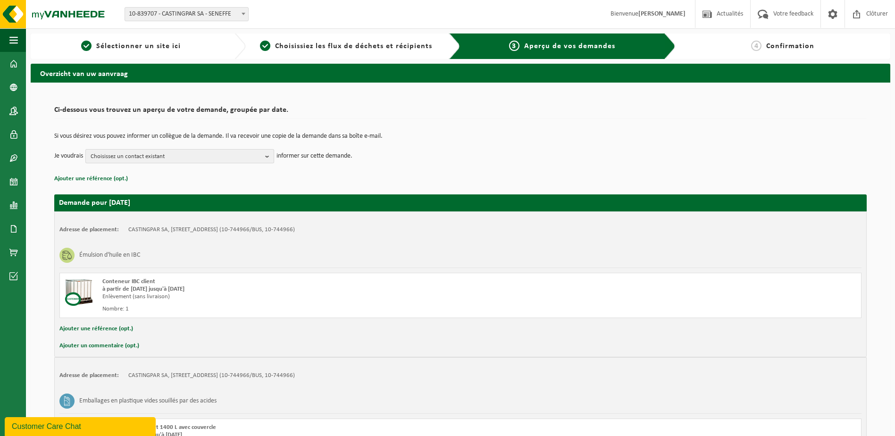
click at [256, 156] on span "Choisissez un contact existant" at bounding box center [176, 157] width 171 height 14
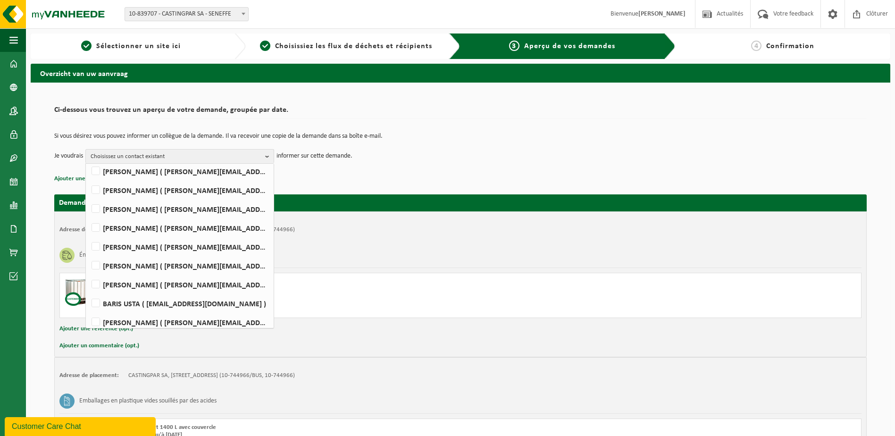
scroll to position [100, 0]
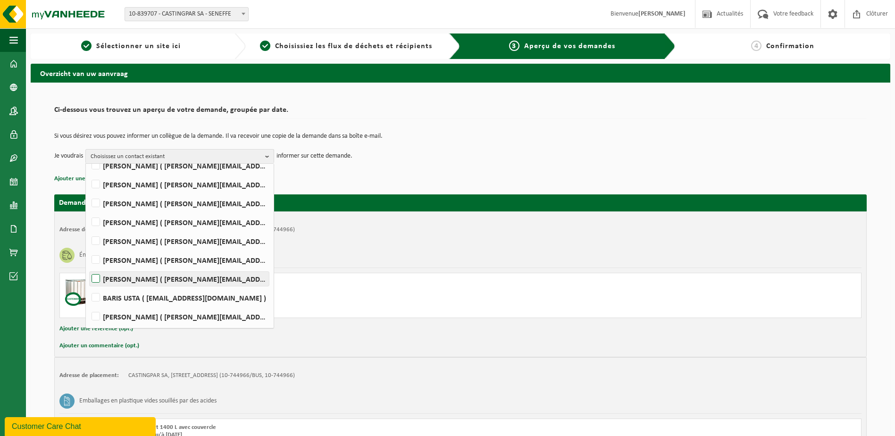
click at [92, 280] on label "Rudy Nigro ( rudy.nigro@castingpar.com )" at bounding box center [179, 279] width 179 height 14
click at [88, 267] on input "Rudy Nigro ( rudy.nigro@castingpar.com )" at bounding box center [88, 266] width 0 height 0
checkbox input "true"
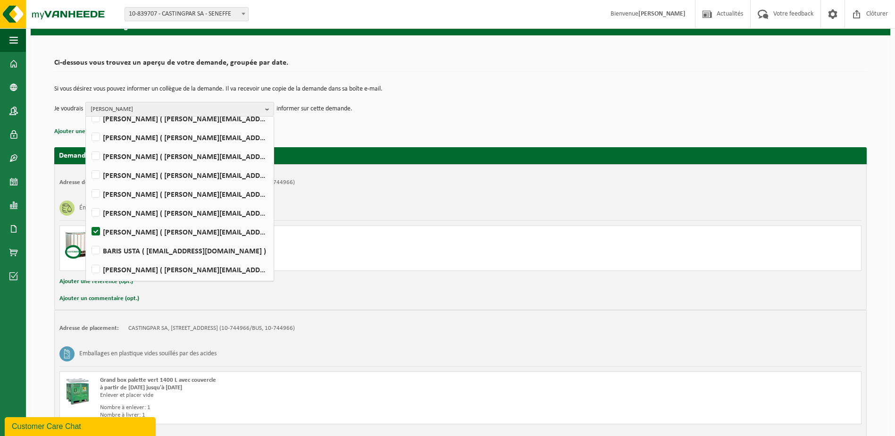
click at [88, 192] on ul "Tout sélectionner Tout désélectionner MARIO Anzalla ( magasin@castingpar.com ) …" at bounding box center [180, 149] width 188 height 264
click at [96, 191] on label "FRANCESCO MARRELLA ( francesco.marrella@castingpar.com )" at bounding box center [179, 194] width 179 height 14
click at [88, 182] on input "FRANCESCO MARRELLA ( francesco.marrella@castingpar.com )" at bounding box center [88, 182] width 0 height 0
checkbox input "true"
click at [416, 132] on p "Ajouter une référence (opt.)" at bounding box center [460, 131] width 812 height 12
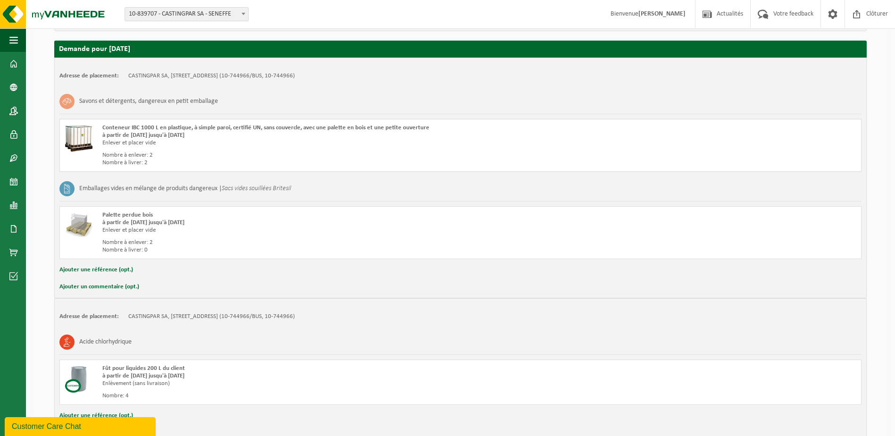
scroll to position [622, 0]
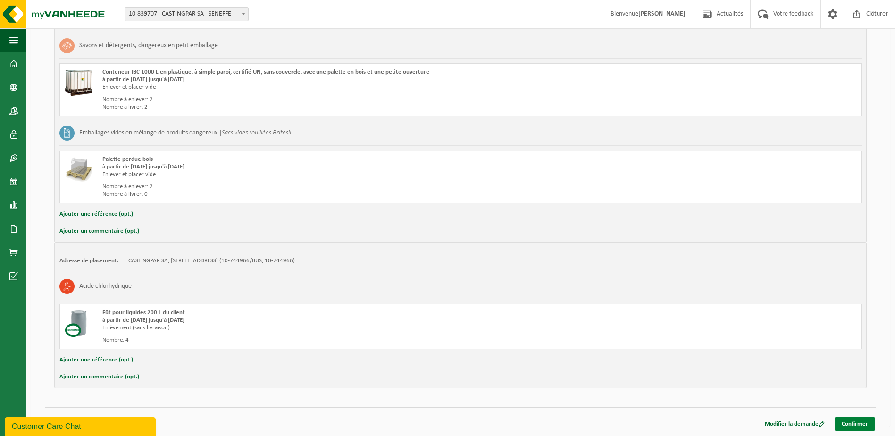
click at [857, 422] on link "Confirmer" at bounding box center [854, 424] width 41 height 14
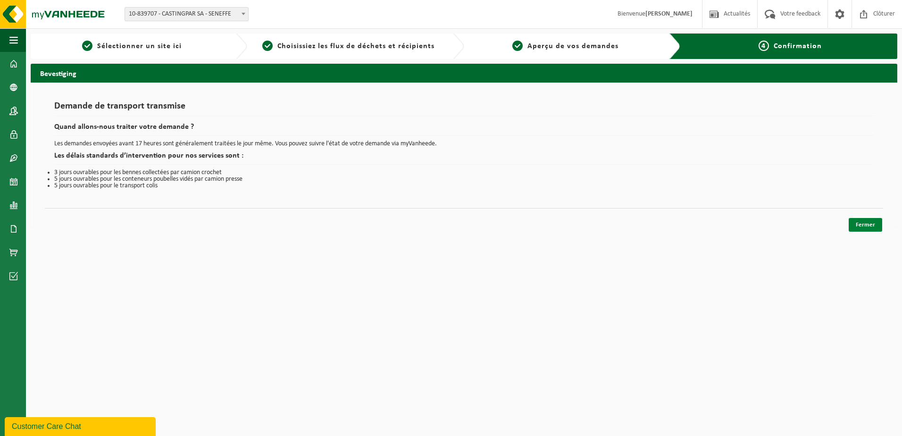
click at [869, 224] on link "Fermer" at bounding box center [864, 225] width 33 height 14
